Goal: Task Accomplishment & Management: Use online tool/utility

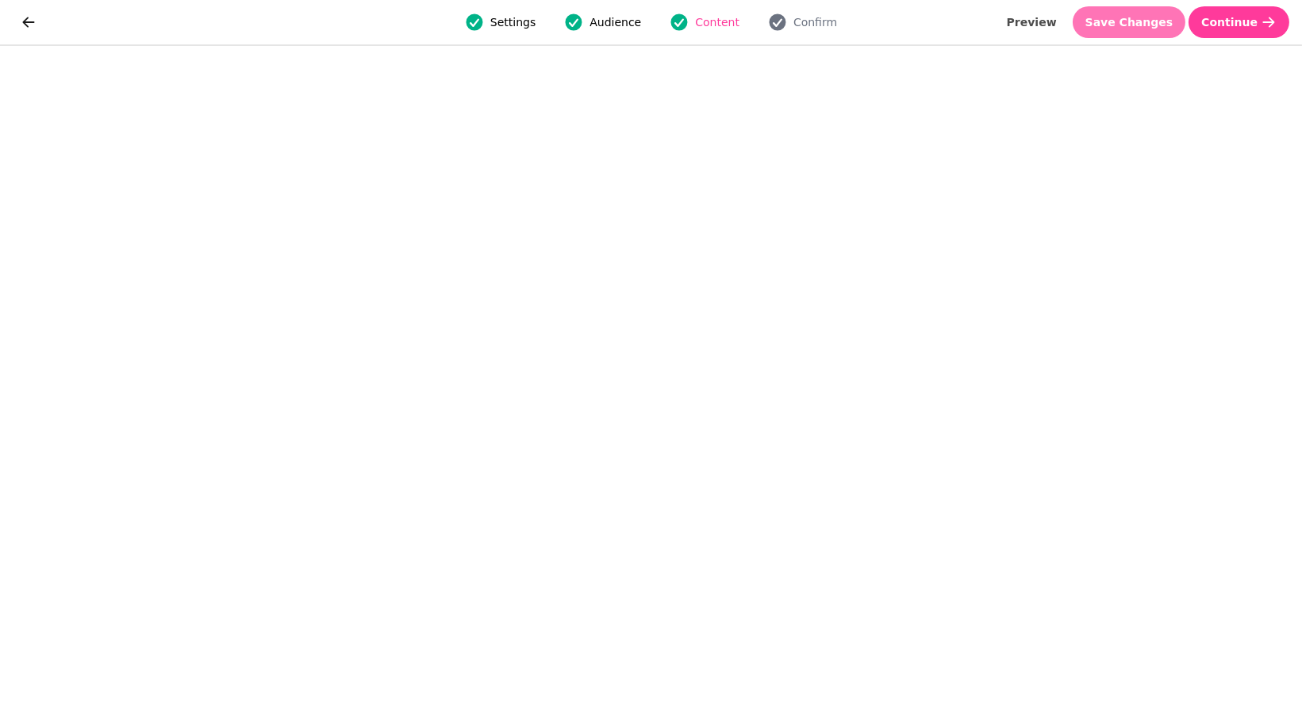
click at [1143, 25] on span "Save Changes" at bounding box center [1129, 22] width 88 height 11
click at [1043, 24] on span "Preview" at bounding box center [1032, 22] width 50 height 11
select select "**********"
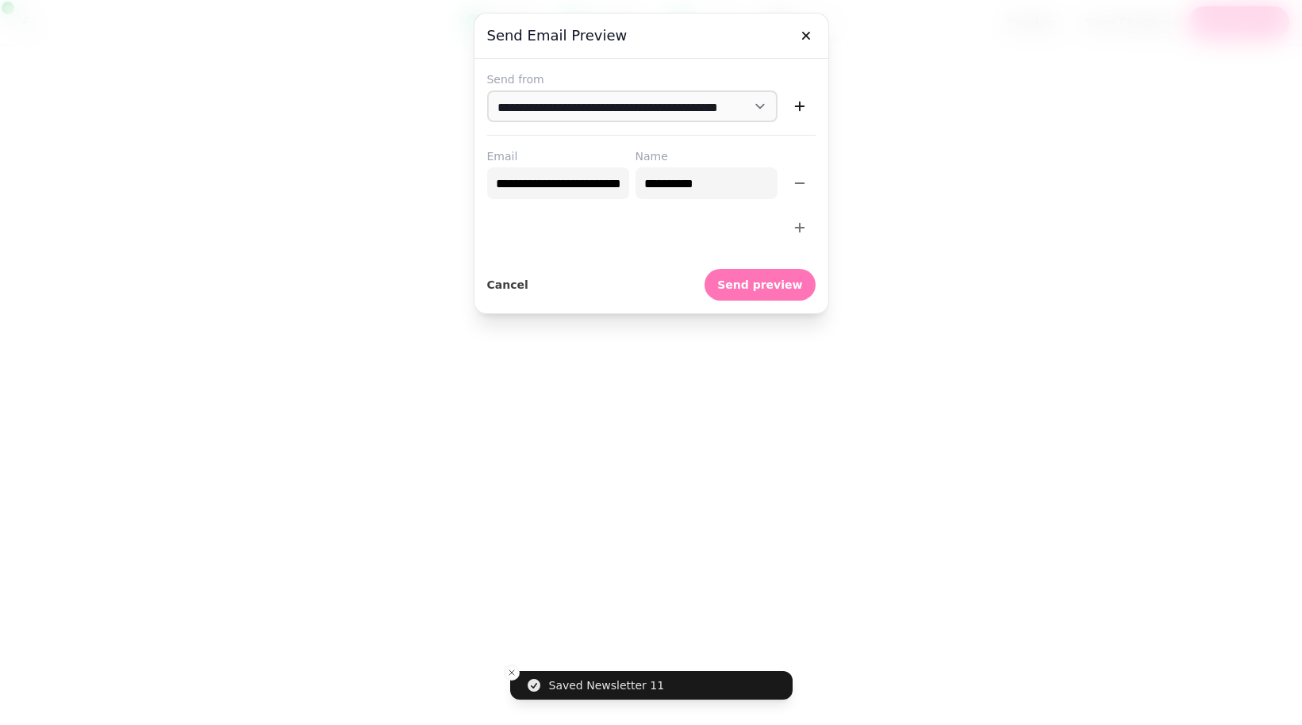
click at [760, 288] on span "Send preview" at bounding box center [759, 284] width 85 height 11
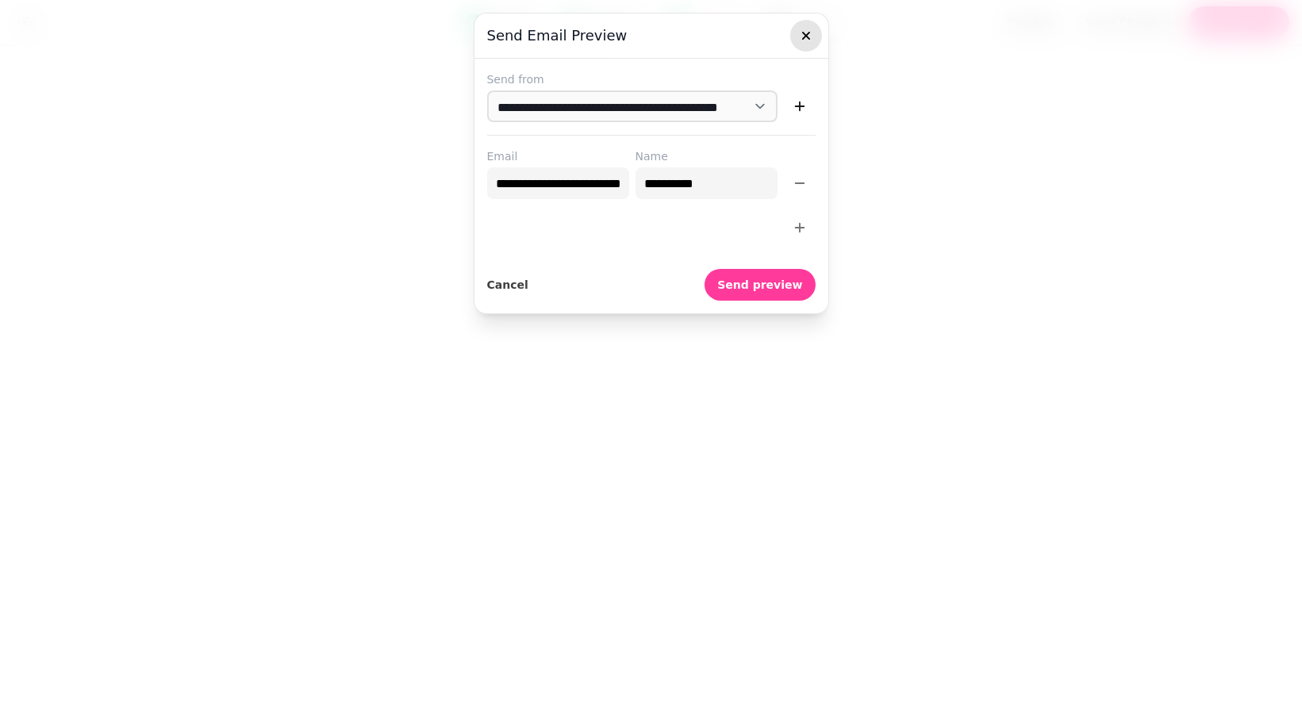
click at [809, 40] on icon "button" at bounding box center [806, 36] width 16 height 16
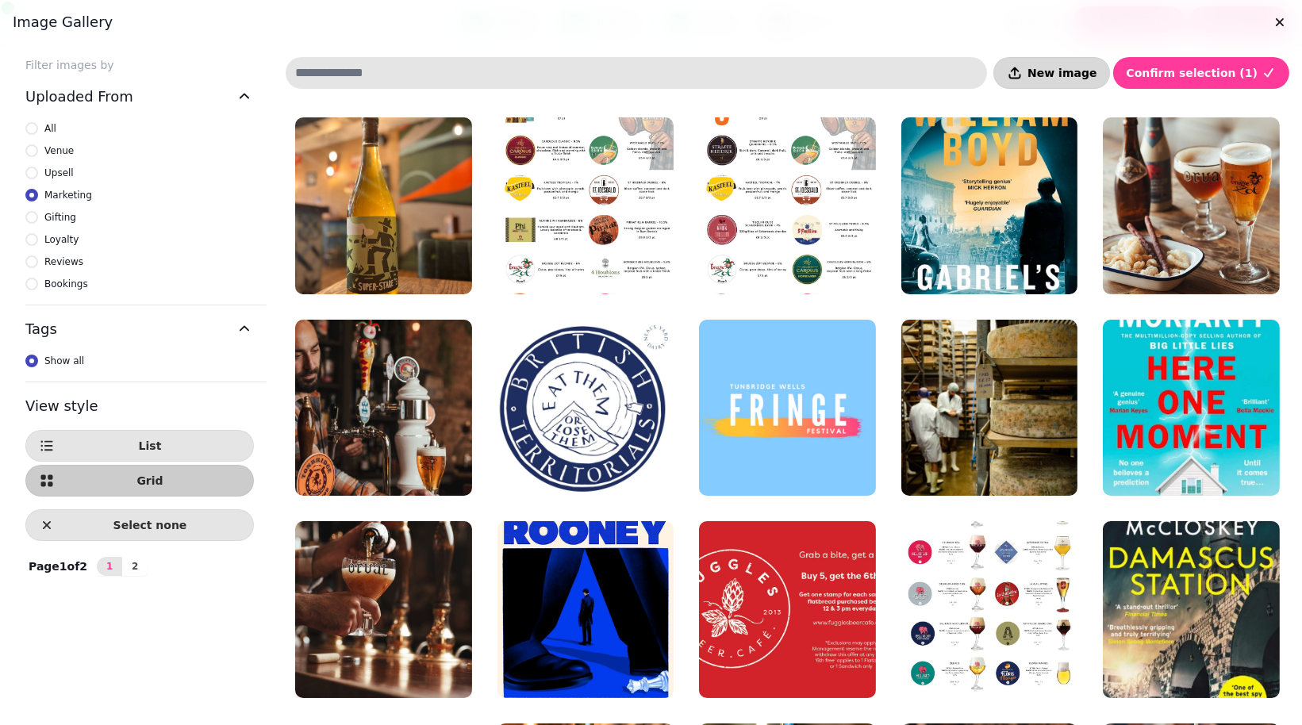
click at [1084, 69] on span "New image" at bounding box center [1062, 72] width 69 height 11
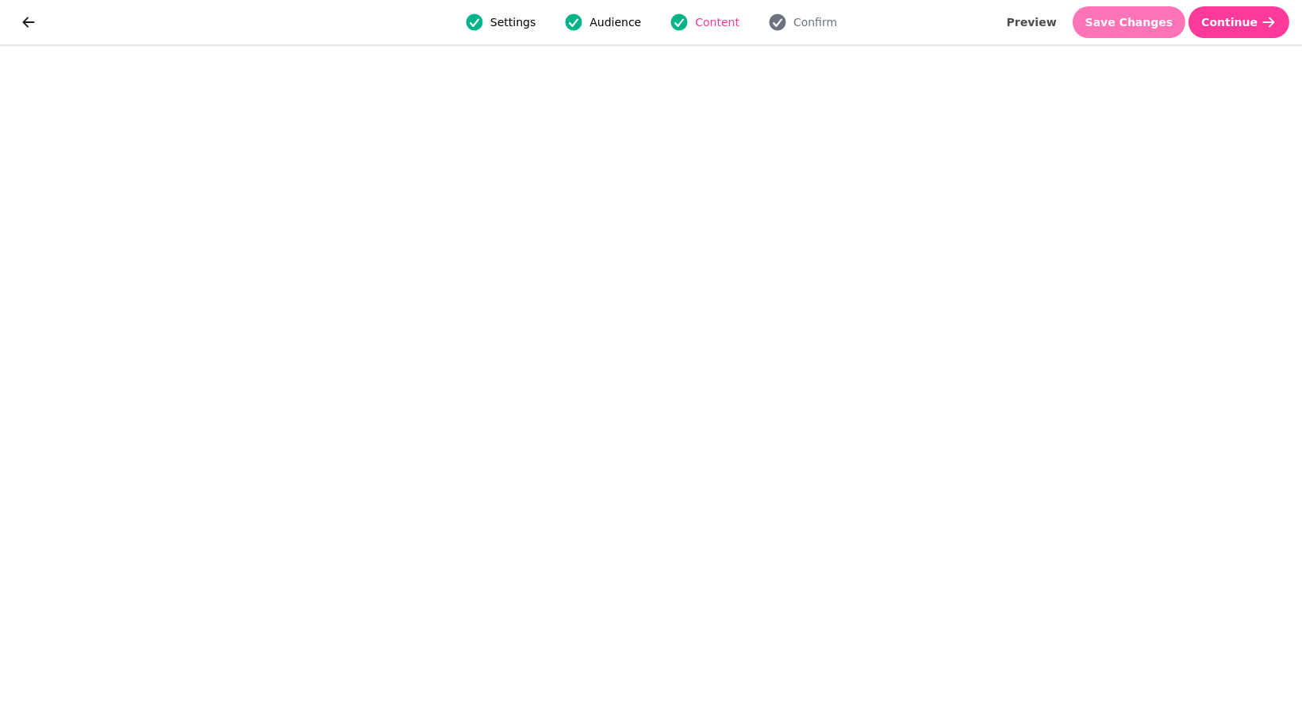
click at [1135, 19] on span "Save Changes" at bounding box center [1129, 22] width 88 height 11
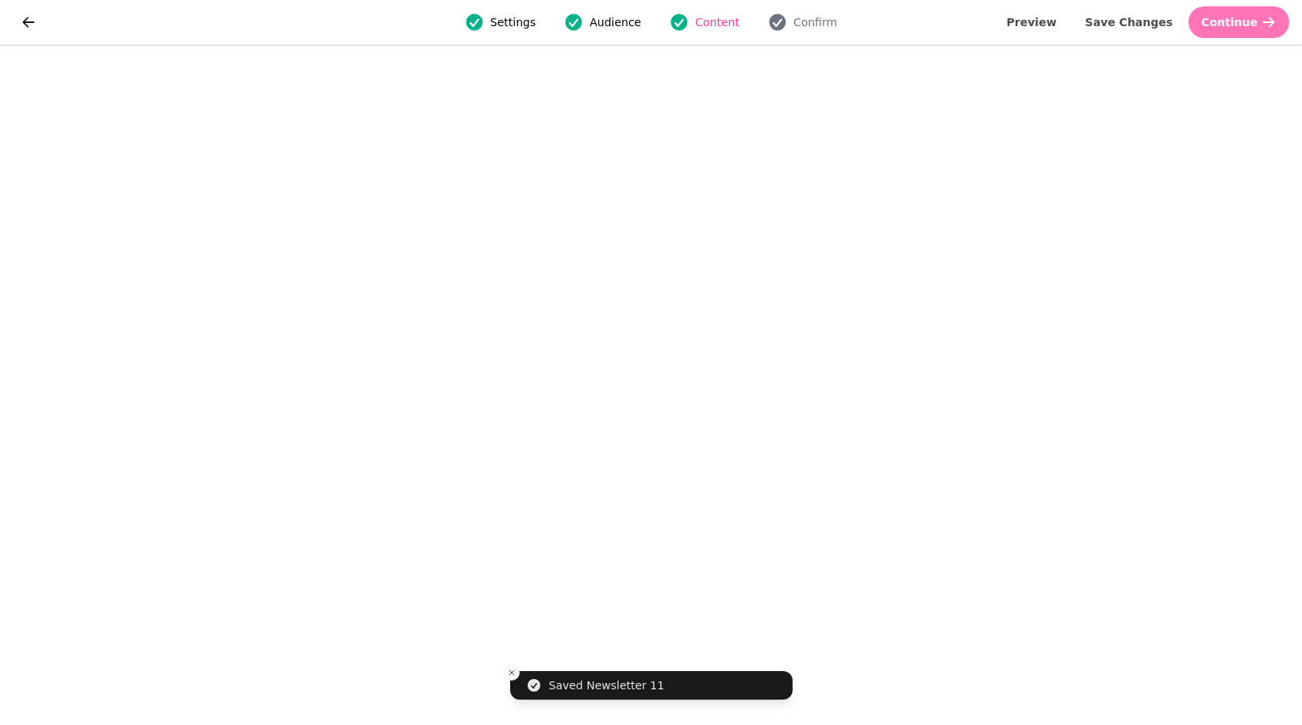
click at [1219, 20] on span "Continue" at bounding box center [1229, 22] width 56 height 11
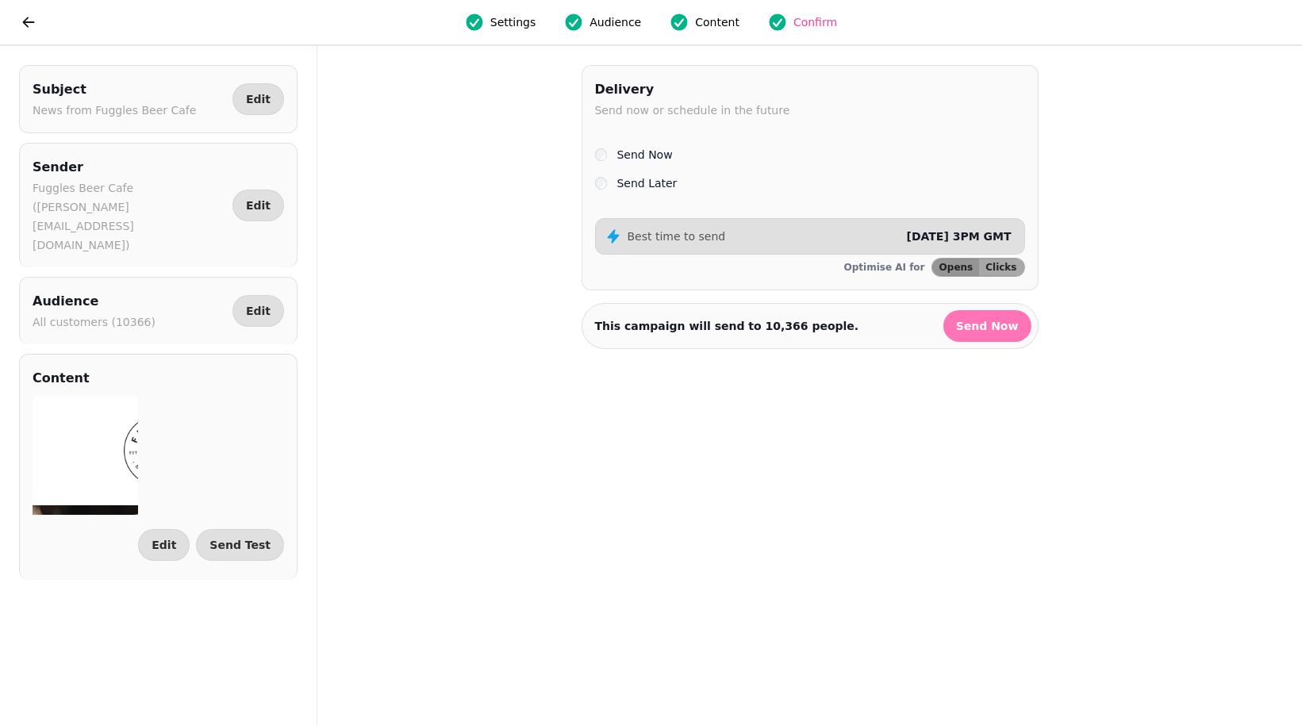
click at [995, 329] on span "Send Now" at bounding box center [987, 326] width 63 height 11
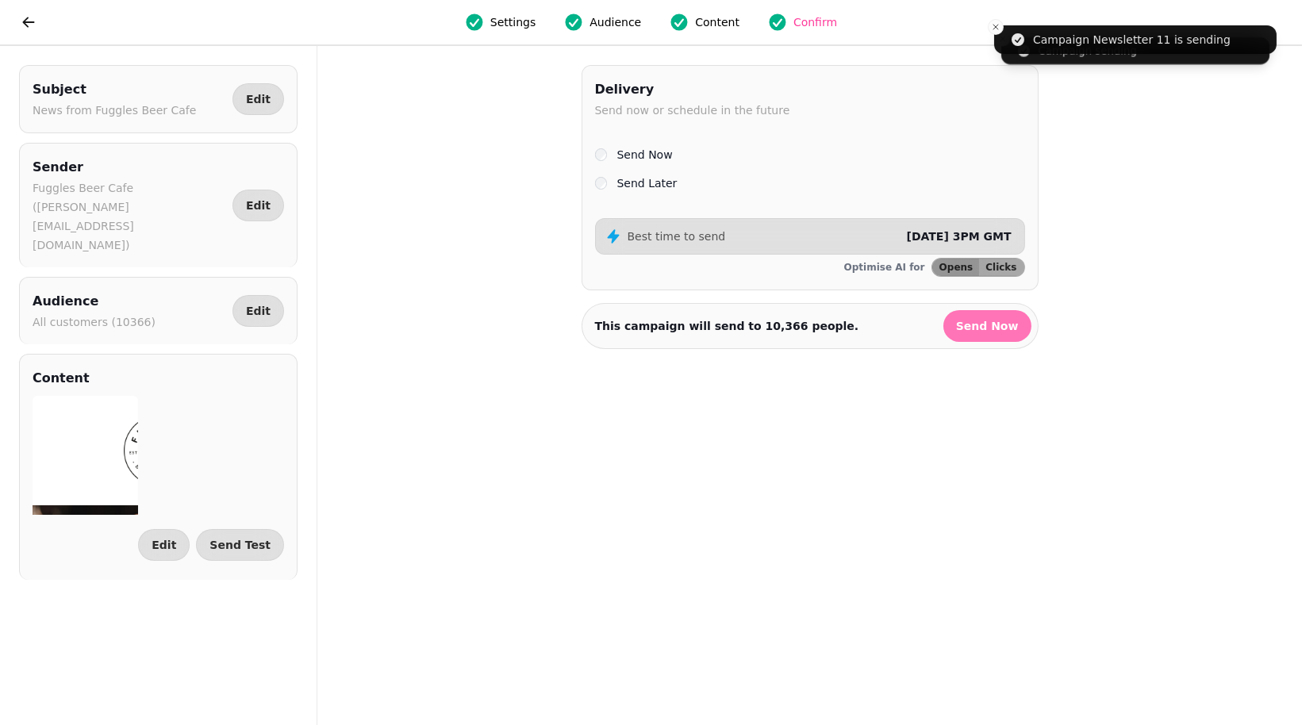
select select "**"
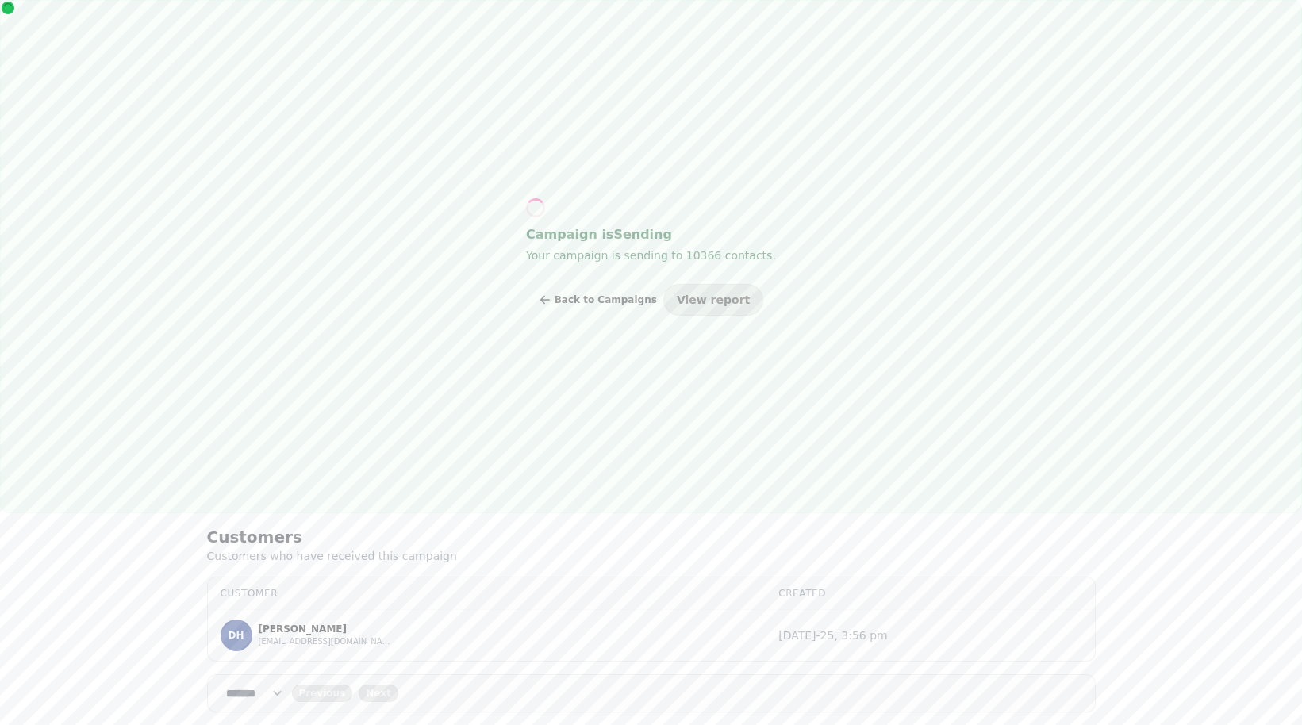
click at [578, 298] on span "Back to Campaigns" at bounding box center [606, 300] width 102 height 10
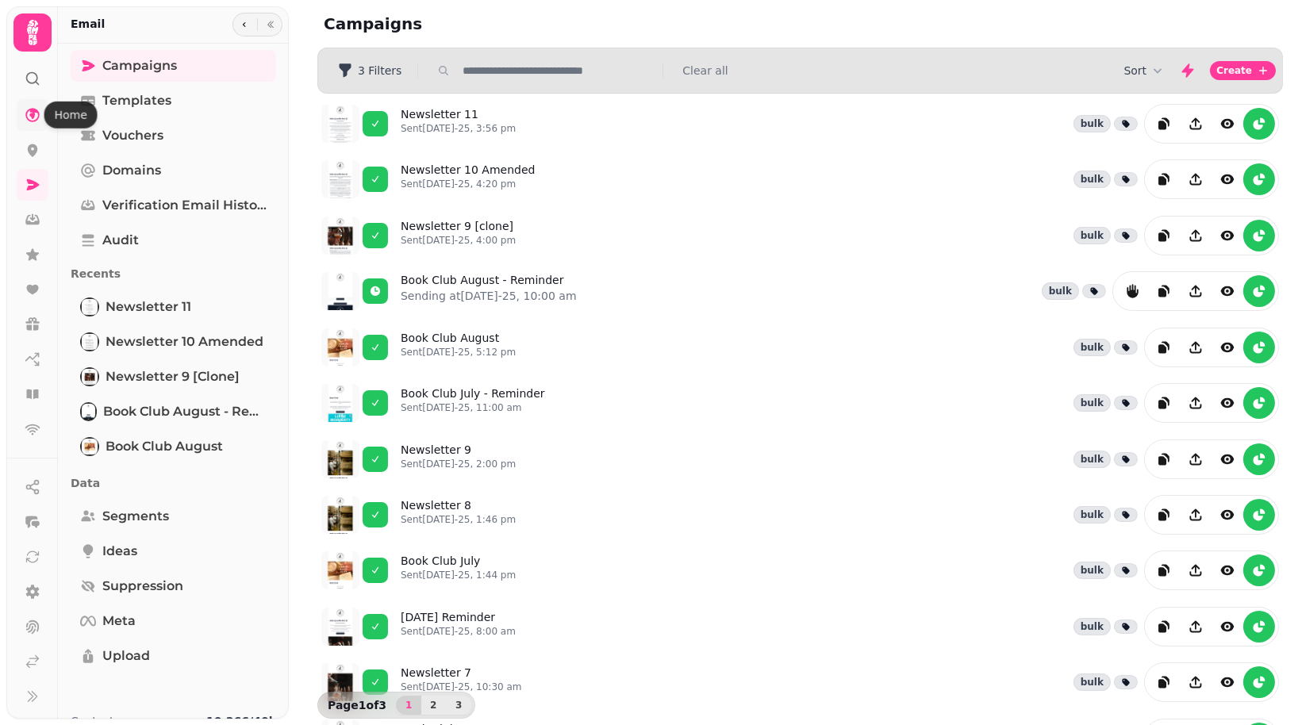
click at [39, 114] on icon at bounding box center [32, 115] width 14 height 14
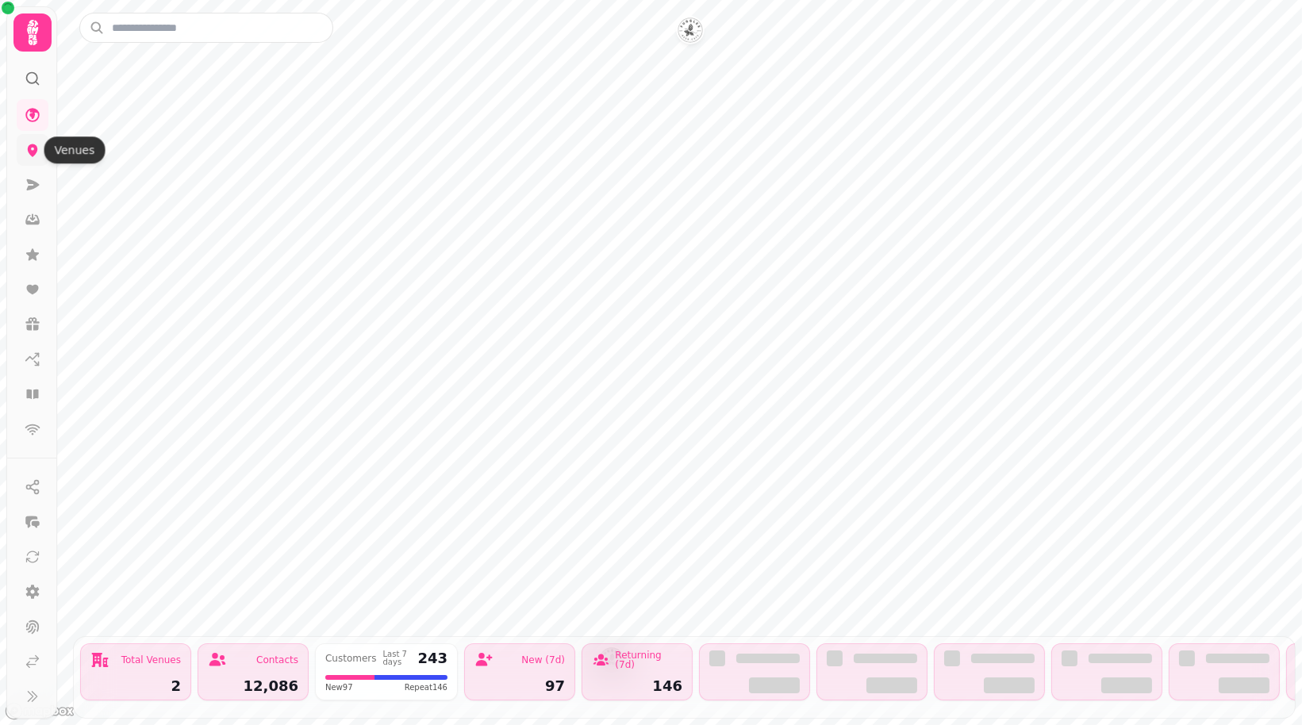
click at [36, 151] on icon at bounding box center [33, 150] width 10 height 13
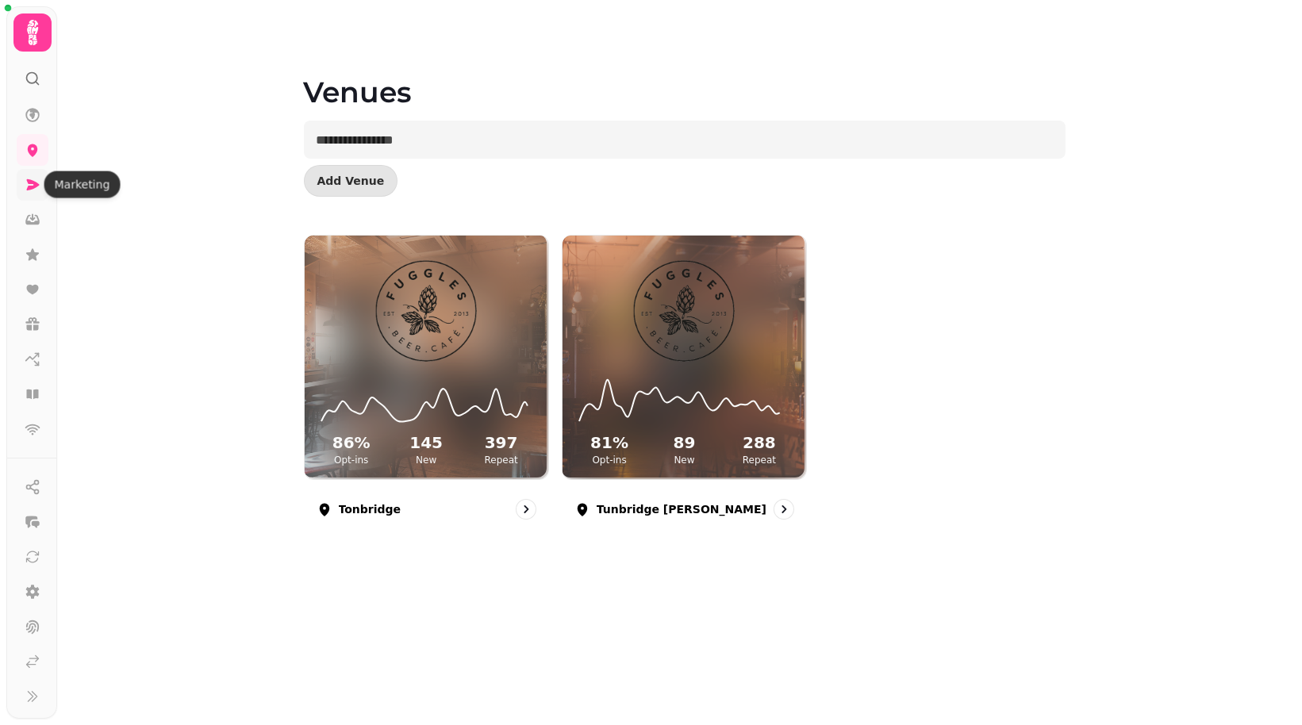
click at [32, 187] on icon at bounding box center [33, 184] width 13 height 11
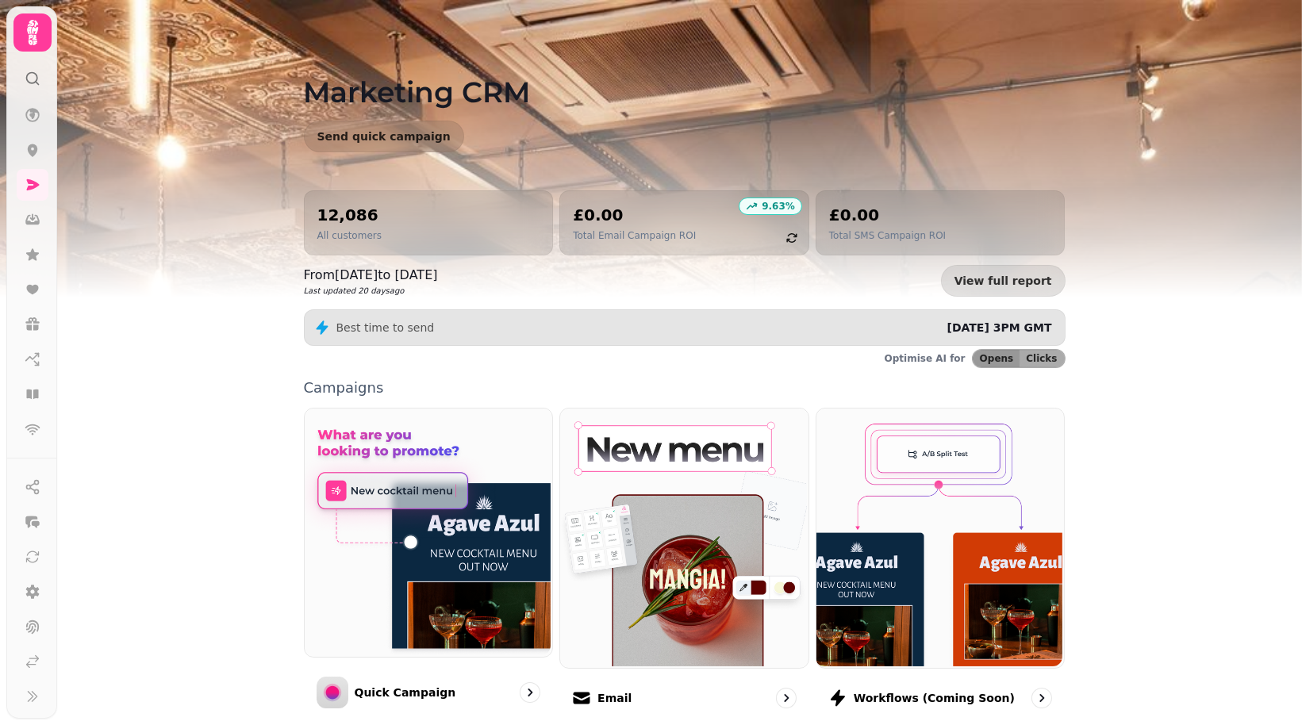
scroll to position [266, 0]
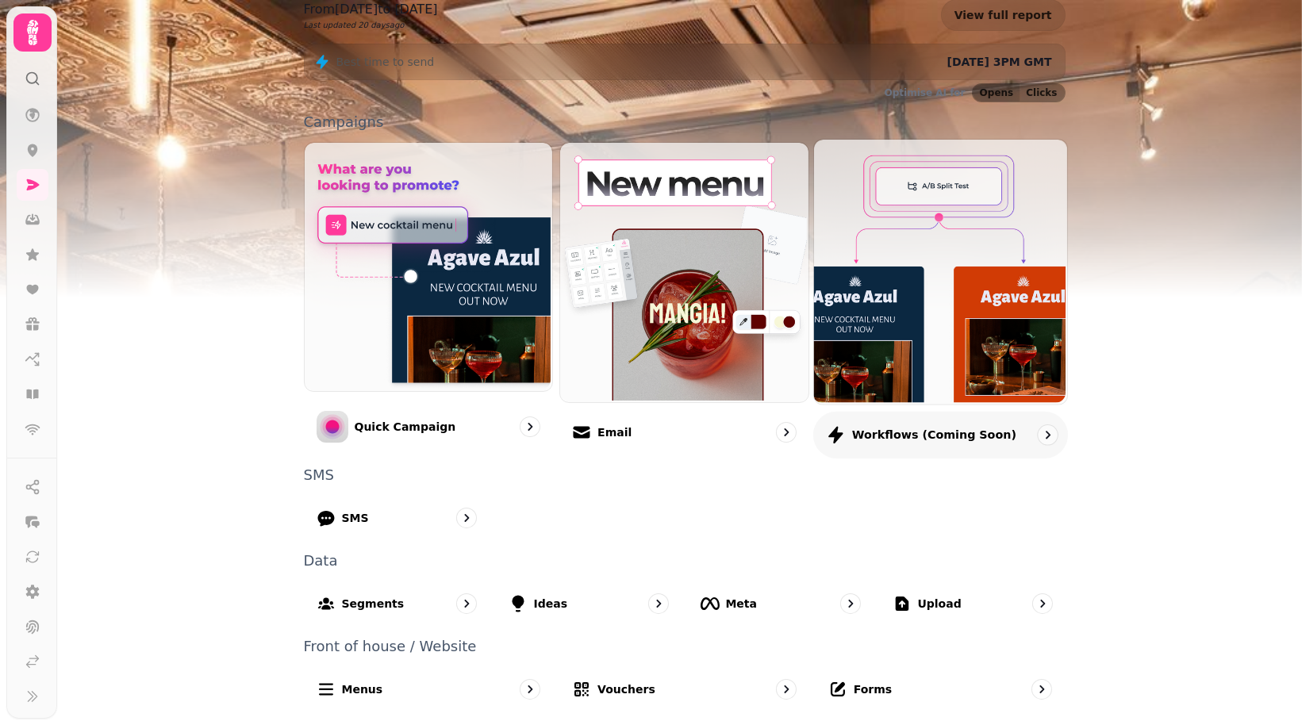
click at [924, 436] on p "Workflows (coming soon)" at bounding box center [934, 435] width 164 height 16
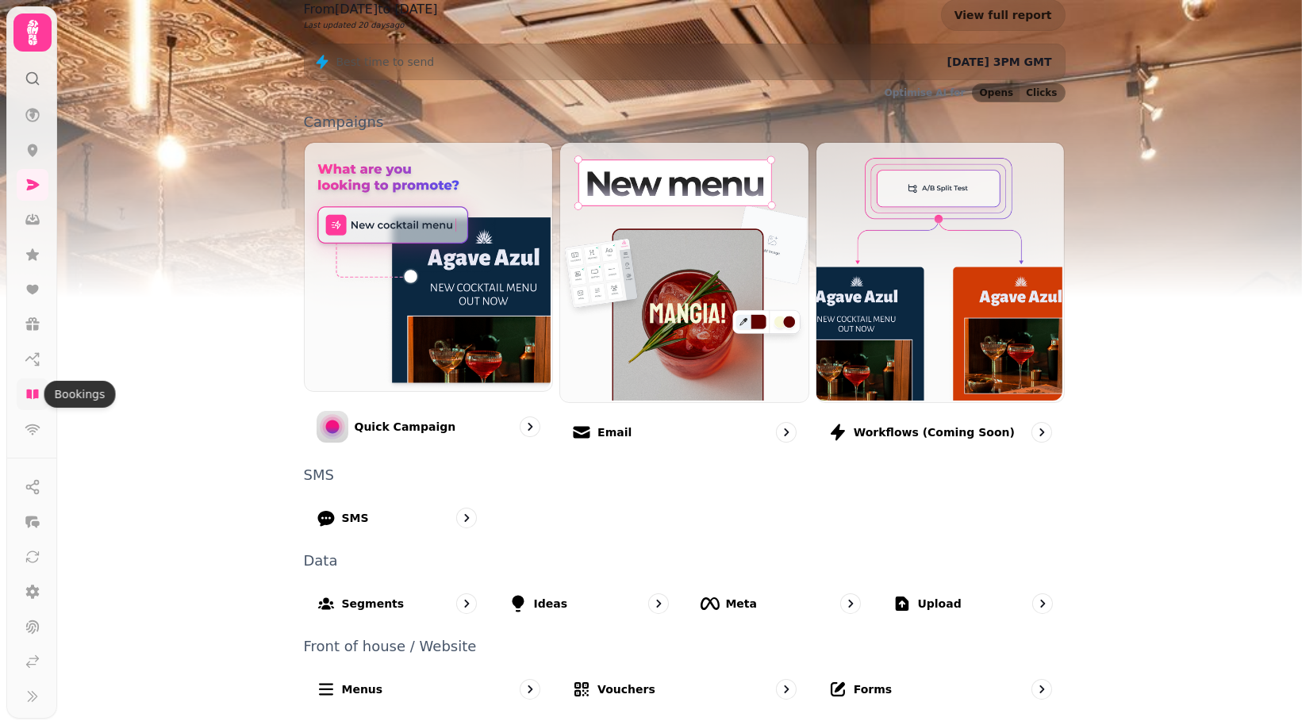
click at [28, 385] on link at bounding box center [33, 394] width 32 height 32
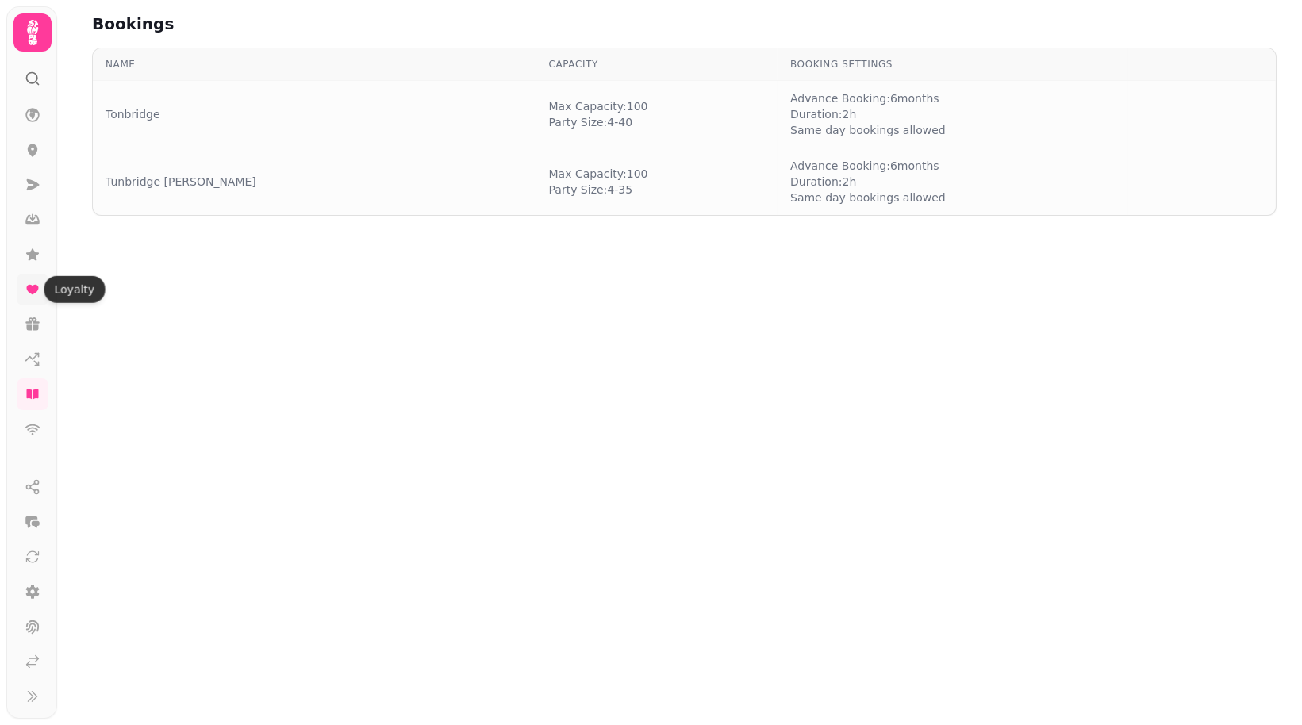
click at [33, 287] on icon at bounding box center [32, 290] width 12 height 10
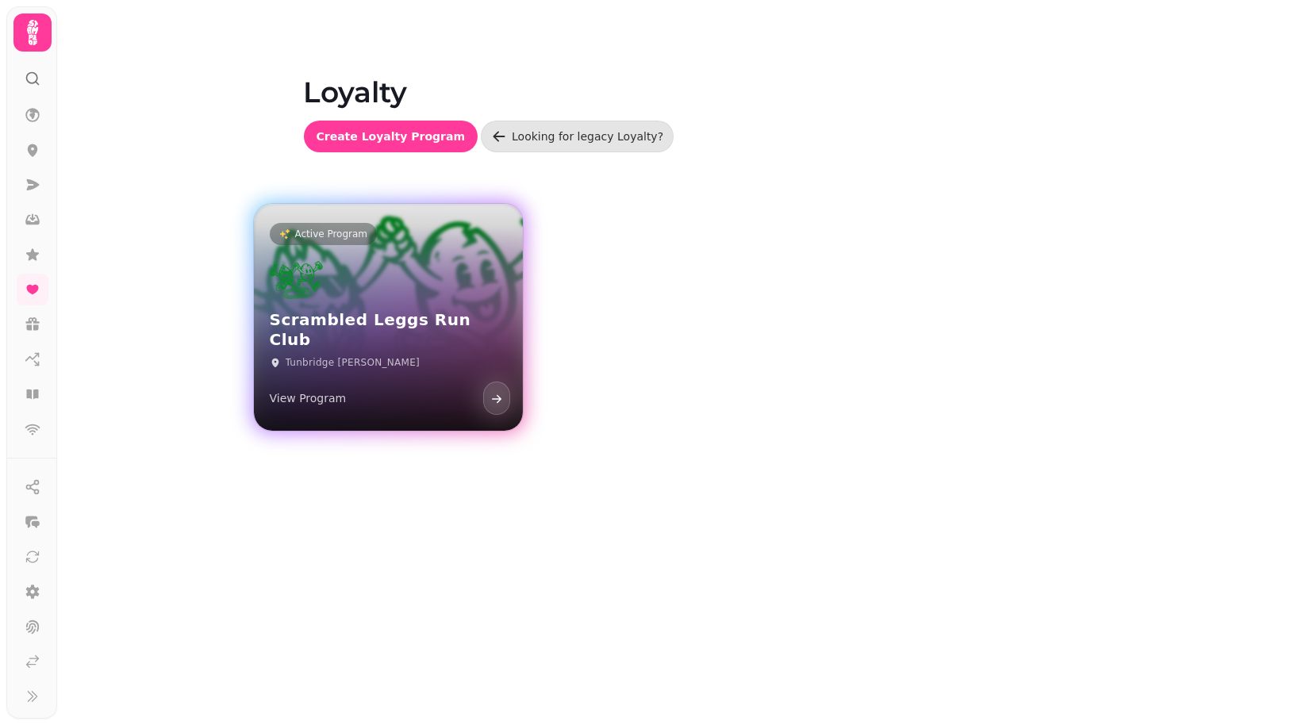
click at [400, 317] on div "Scrambled Leggs Run Club Tunbridge [PERSON_NAME] View Program" at bounding box center [388, 339] width 269 height 184
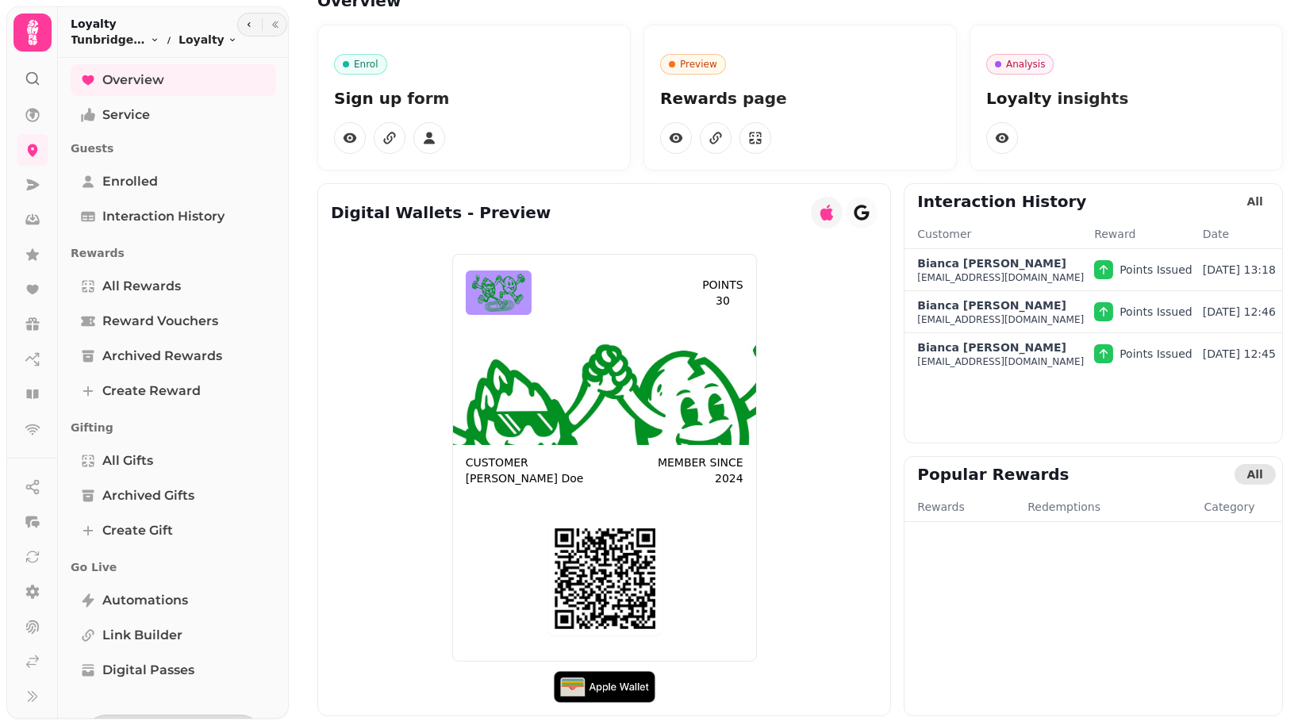
scroll to position [24, 0]
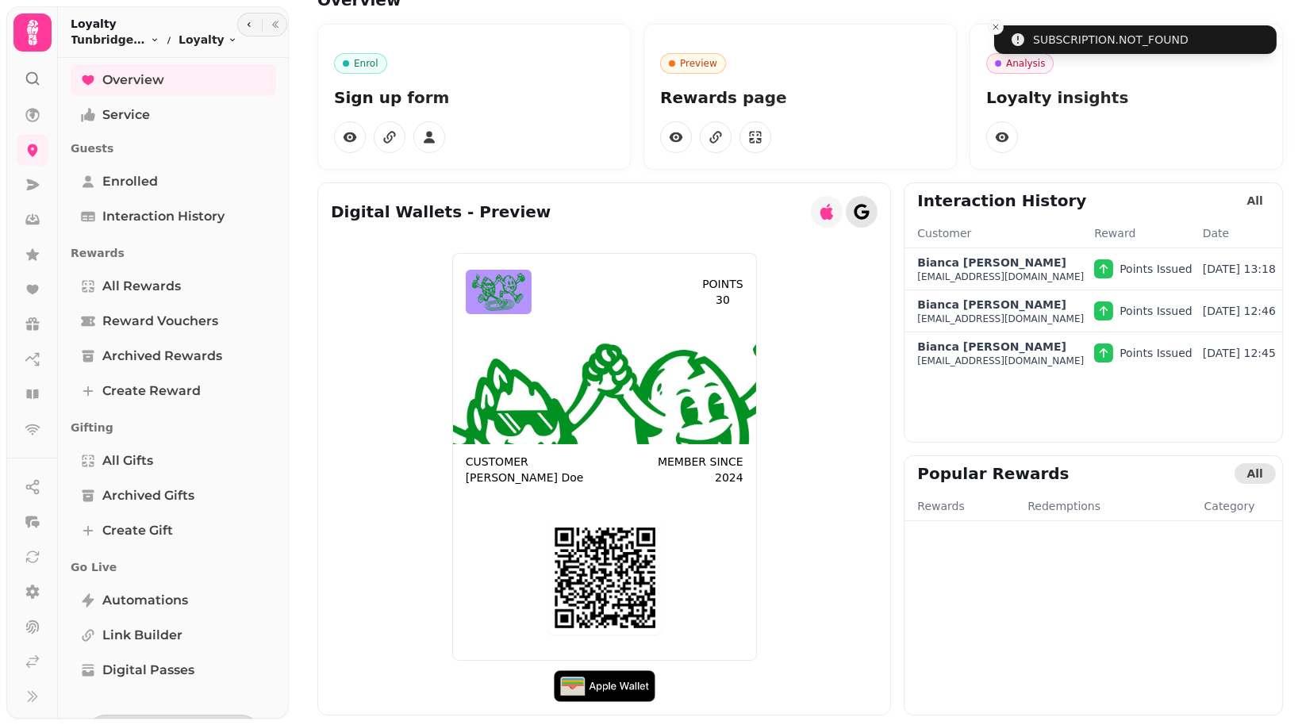
click at [854, 216] on icon "button" at bounding box center [862, 212] width 16 height 16
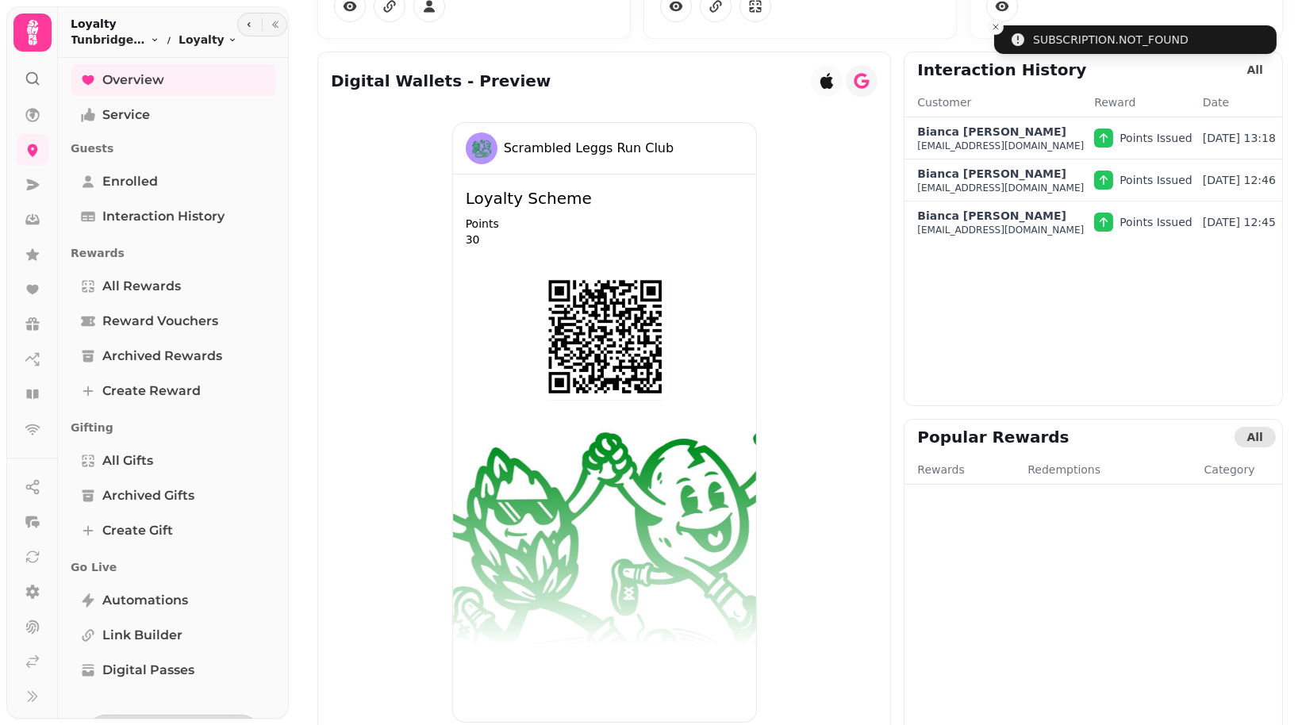
scroll to position [157, 0]
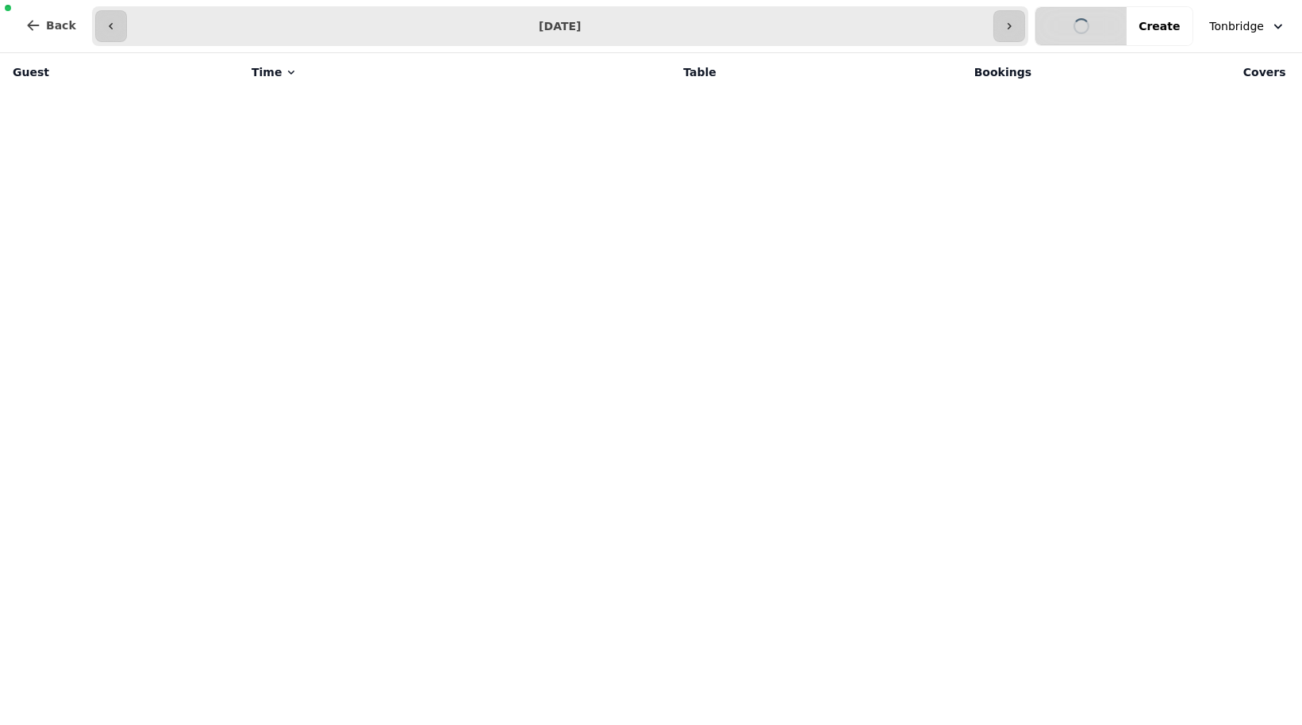
select select "**********"
select select "*"
select select "****"
